Goal: Task Accomplishment & Management: Complete application form

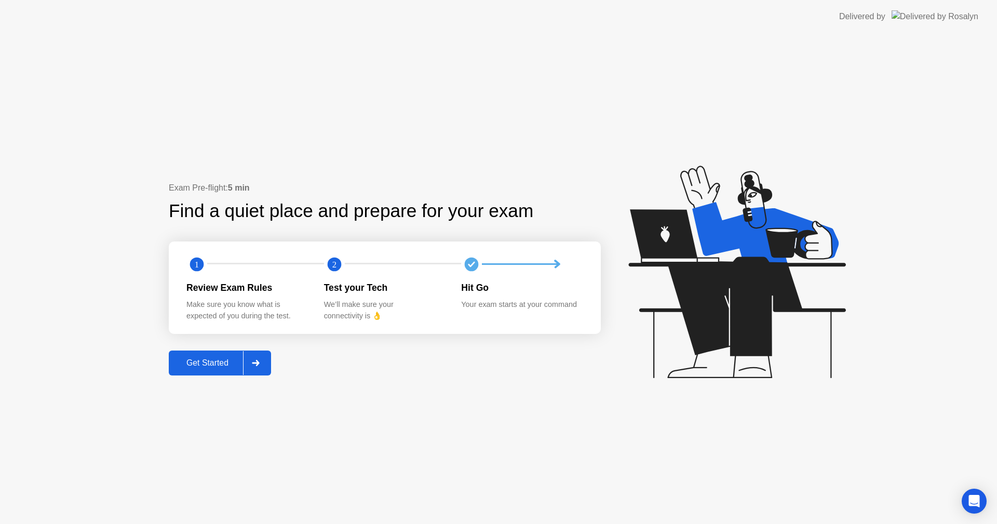
click at [221, 362] on div "Get Started" at bounding box center [207, 362] width 71 height 9
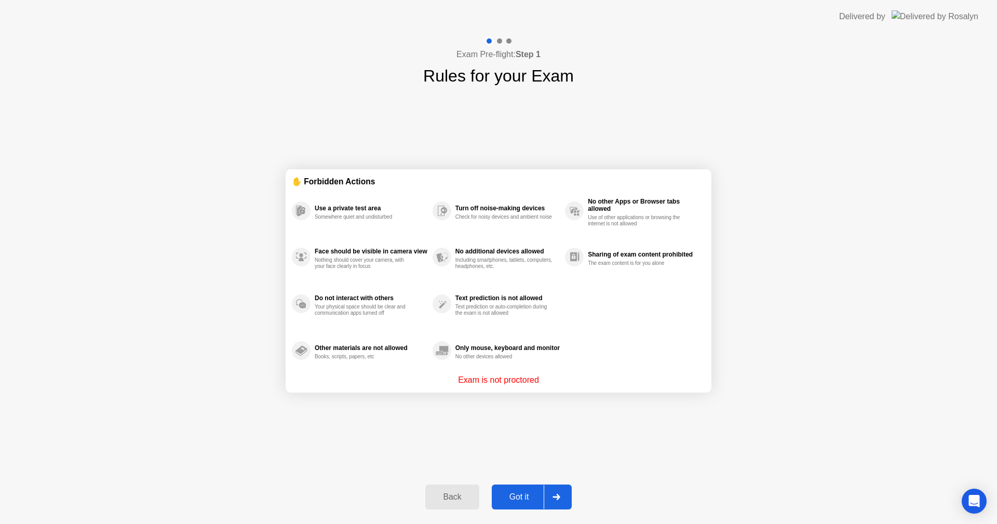
click at [513, 500] on div "Got it" at bounding box center [519, 496] width 49 height 9
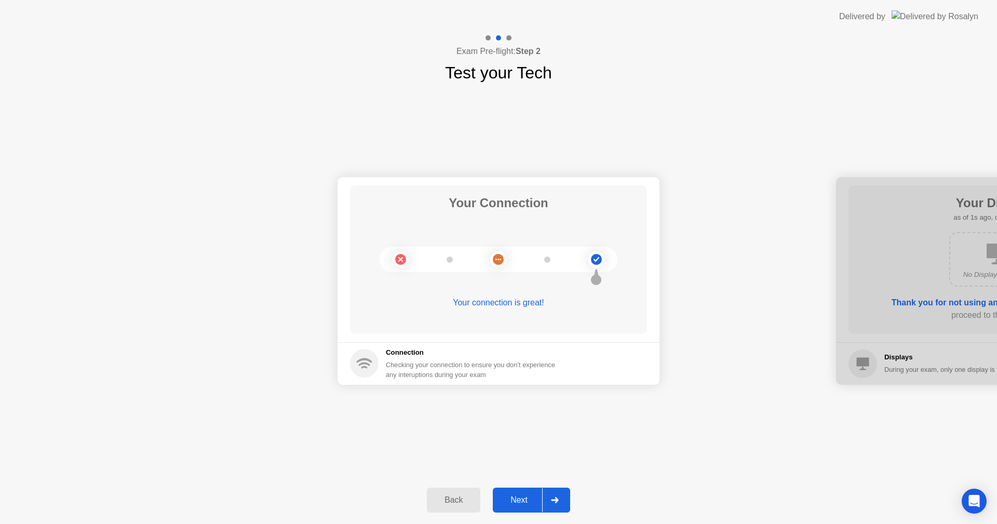
click at [517, 497] on div "Next" at bounding box center [519, 499] width 46 height 9
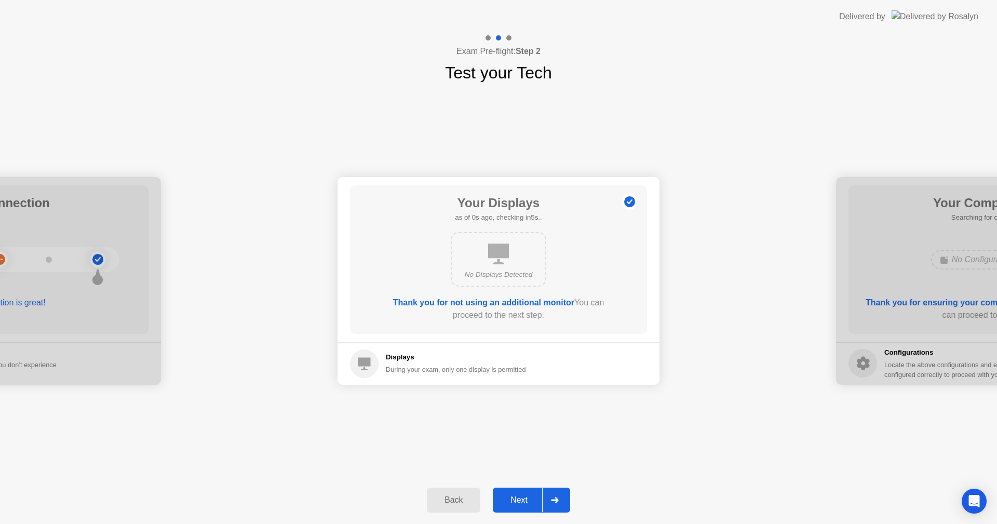
click at [517, 497] on div "Next" at bounding box center [519, 499] width 46 height 9
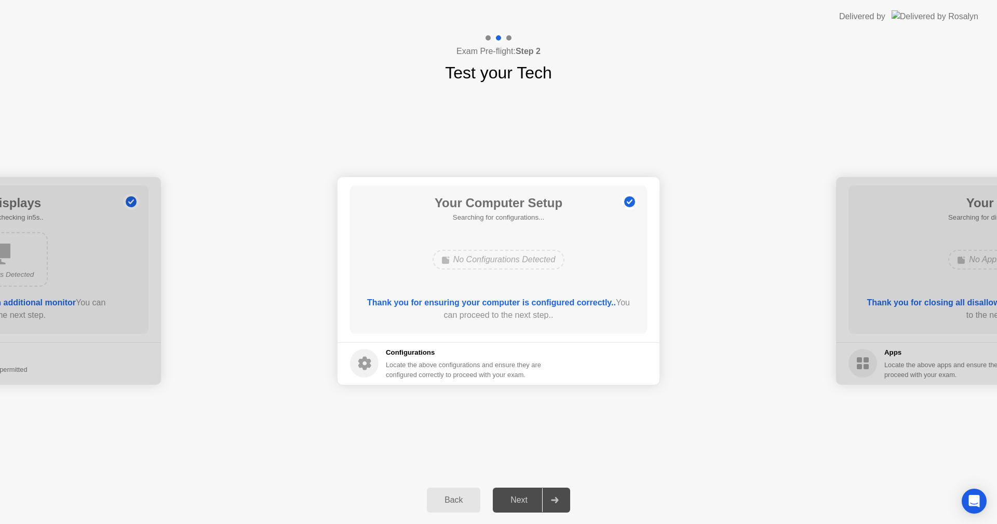
click at [517, 497] on div "Next" at bounding box center [519, 499] width 46 height 9
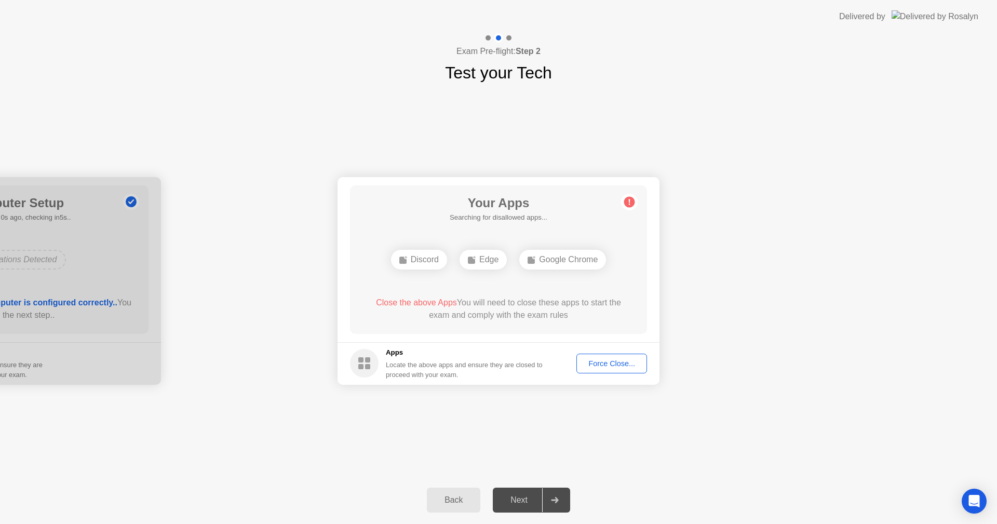
click at [521, 501] on div "Next" at bounding box center [519, 499] width 46 height 9
click at [607, 361] on div "Force Close..." at bounding box center [611, 363] width 63 height 8
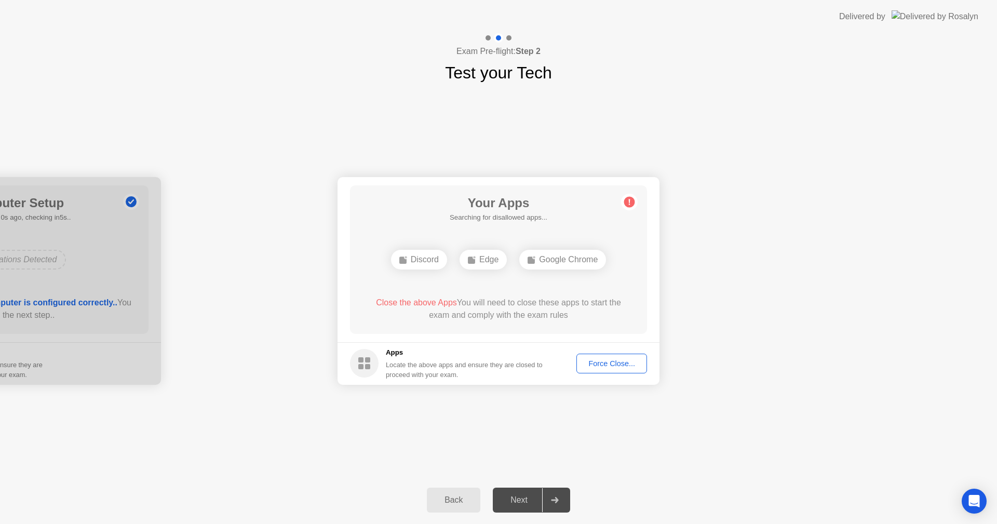
click at [598, 368] on div "Force Close..." at bounding box center [611, 363] width 63 height 8
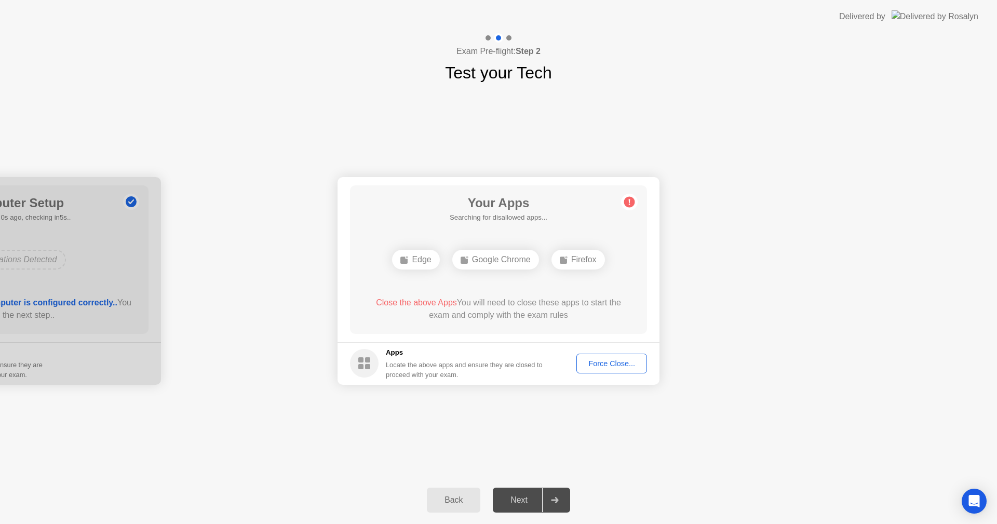
click at [603, 362] on div "Force Close..." at bounding box center [611, 363] width 63 height 8
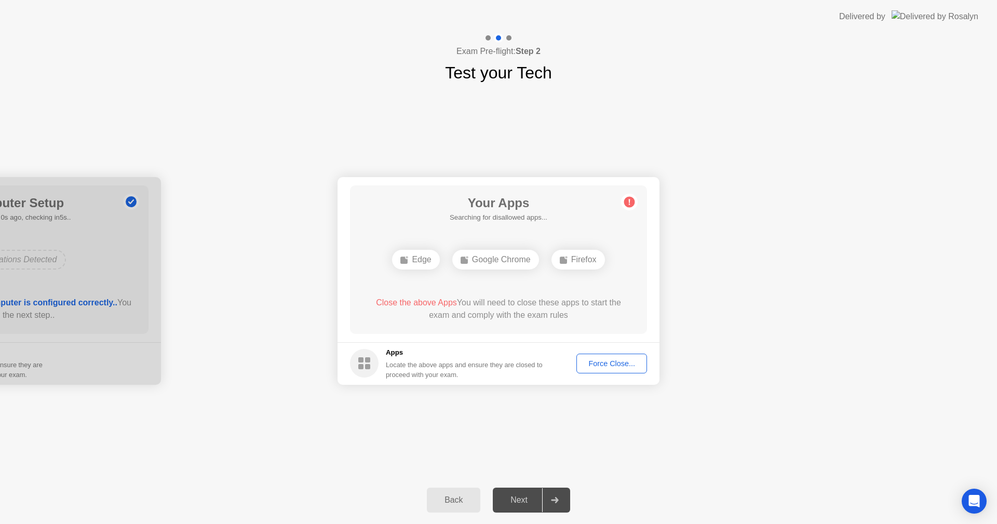
click at [619, 368] on div "Force Close..." at bounding box center [611, 363] width 63 height 8
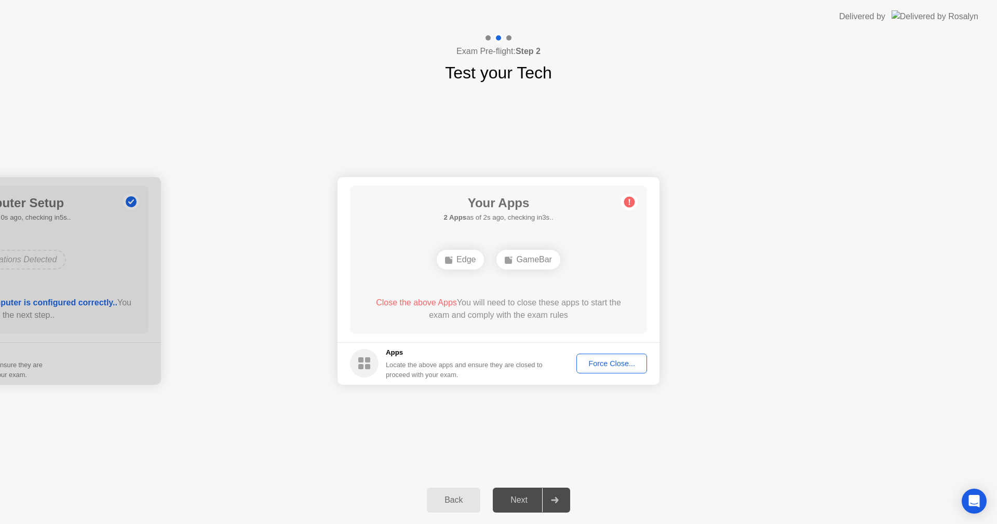
click at [599, 361] on div "Force Close..." at bounding box center [611, 363] width 63 height 8
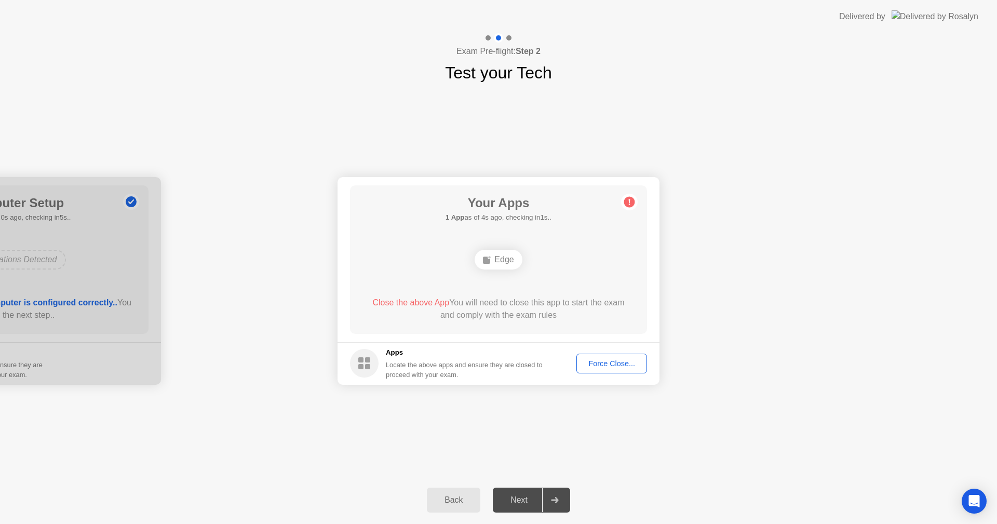
click at [612, 360] on div "Force Close..." at bounding box center [611, 363] width 63 height 8
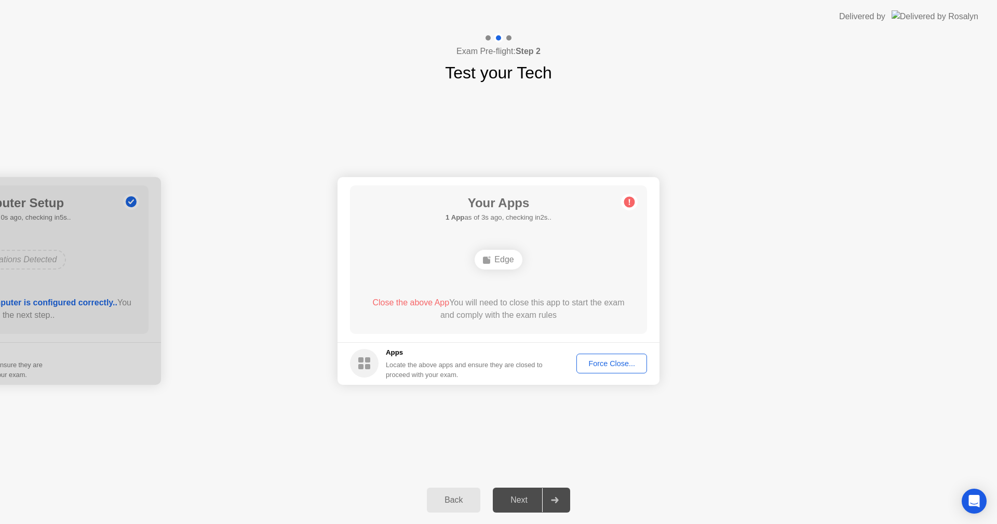
click at [615, 360] on div "Force Close..." at bounding box center [611, 363] width 63 height 8
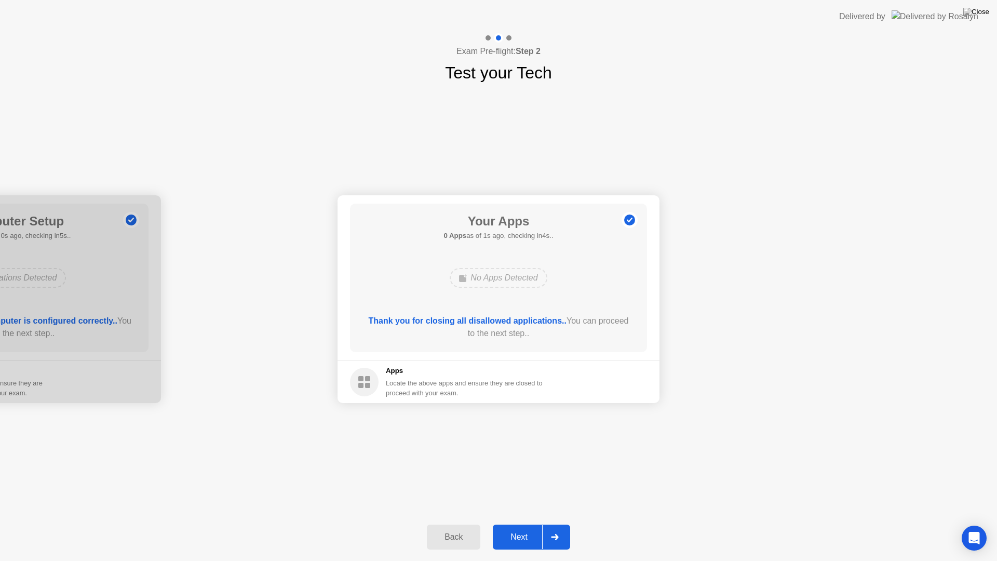
click at [523, 523] on div "Next" at bounding box center [519, 536] width 46 height 9
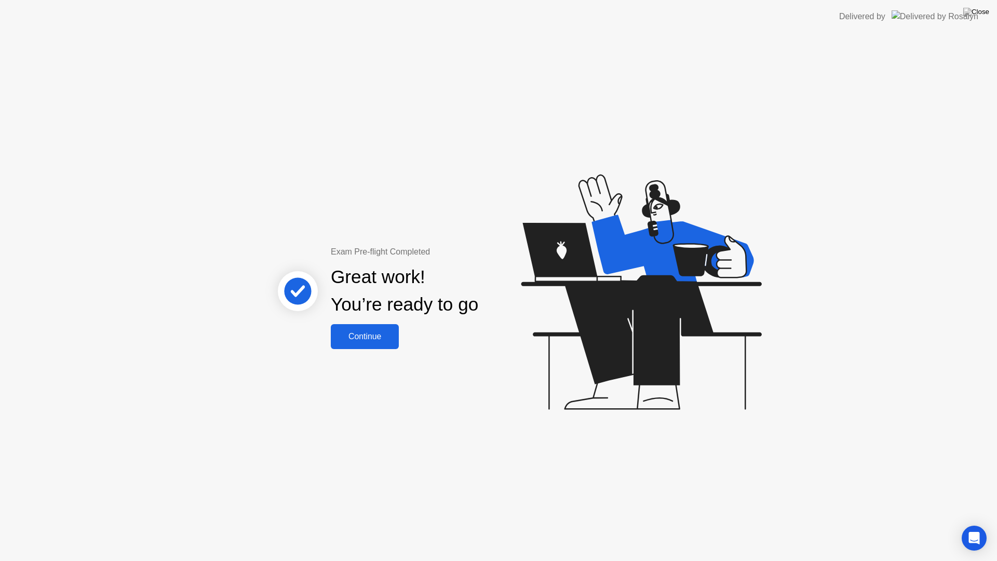
click at [372, 336] on div "Continue" at bounding box center [365, 336] width 62 height 9
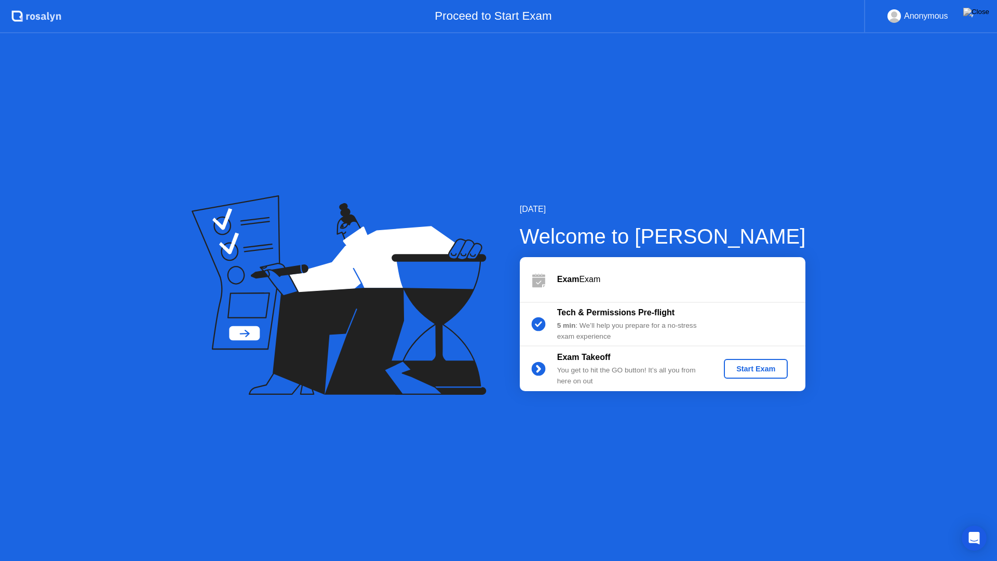
click at [758, 371] on div "Start Exam" at bounding box center [756, 368] width 56 height 8
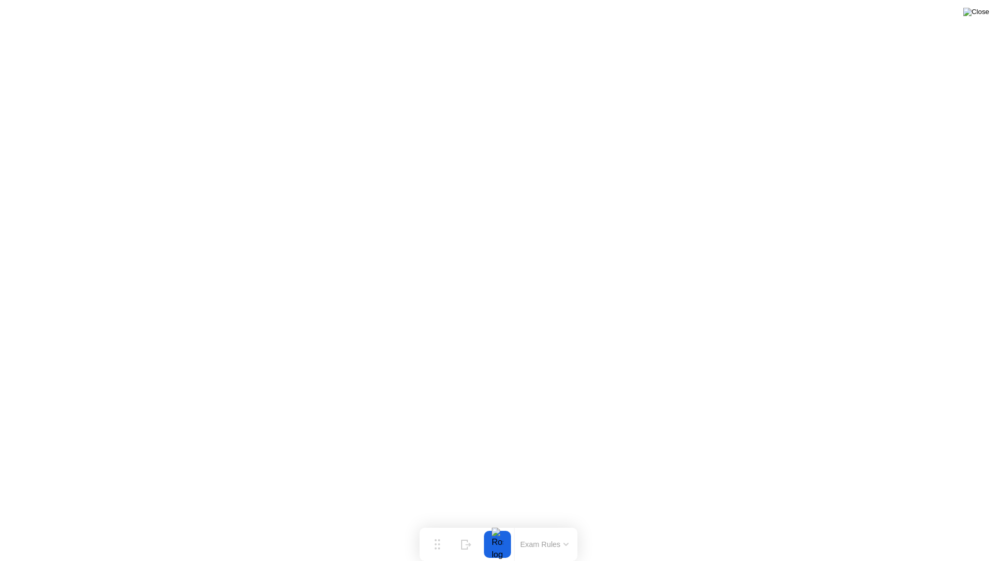
click at [984, 16] on img at bounding box center [976, 12] width 26 height 8
